Goal: Task Accomplishment & Management: Complete application form

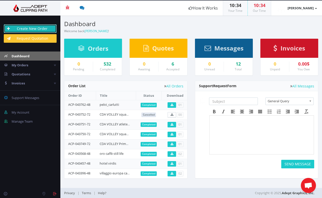
click at [28, 28] on link "Create New Order" at bounding box center [30, 28] width 53 height 9
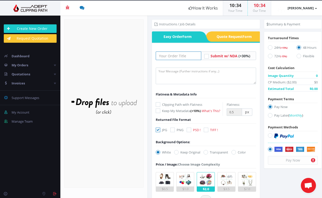
click at [177, 58] on input "text" at bounding box center [179, 56] width 46 height 9
type input "[PERSON_NAME]"
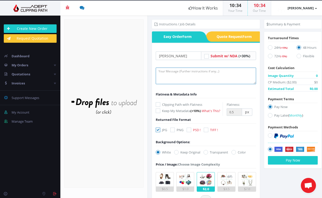
click at [173, 74] on textarea at bounding box center [206, 76] width 101 height 17
paste textarea "instructions sent to [GEOGRAPHIC_DATA]"
type textarea "instructions sent to [GEOGRAPHIC_DATA]"
click at [114, 75] on form "Drop files here to upload" at bounding box center [104, 103] width 80 height 169
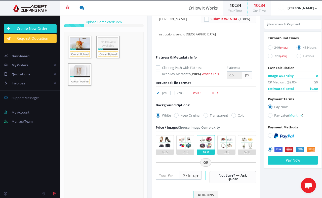
scroll to position [38, 0]
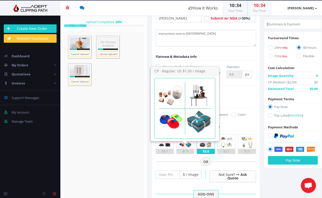
click at [184, 149] on img at bounding box center [185, 142] width 14 height 14
click at [0, 0] on input "$1.0" at bounding box center [0, 0] width 0 height 0
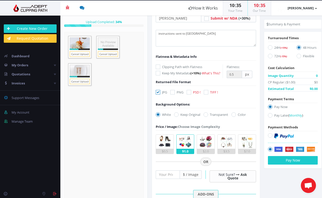
click at [280, 179] on section "Instructions / Job Details Form" at bounding box center [235, 107] width 174 height 183
click at [269, 115] on icon at bounding box center [270, 115] width 5 height 5
click at [269, 115] on input "Pay Later ( Monthly )" at bounding box center [270, 115] width 3 height 3
radio input "true"
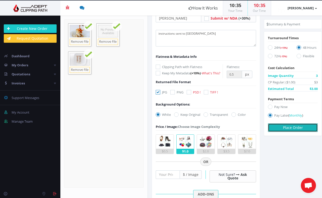
click at [287, 126] on button "Place Order" at bounding box center [293, 128] width 50 height 9
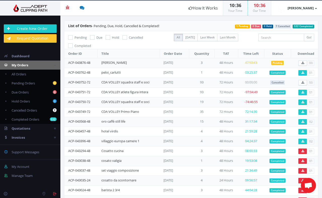
drag, startPoint x: 92, startPoint y: 62, endPoint x: 65, endPoint y: 62, distance: 26.7
click at [65, 62] on td "ACP-043876-48" at bounding box center [80, 63] width 33 height 10
copy link "ACP-043876-48"
click at [92, 62] on td "ACP-043876-48" at bounding box center [80, 63] width 33 height 10
drag, startPoint x: 92, startPoint y: 61, endPoint x: 65, endPoint y: 62, distance: 26.7
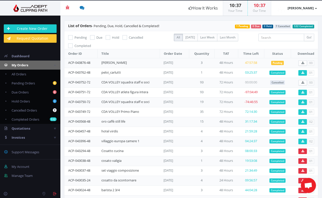
click at [65, 62] on td "ACP-043876-48" at bounding box center [80, 63] width 33 height 10
copy link "ACP-043876-48"
